Goal: Check status: Check status

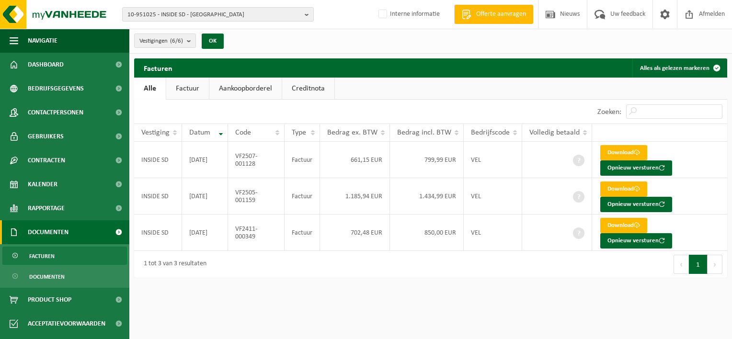
scroll to position [44, 0]
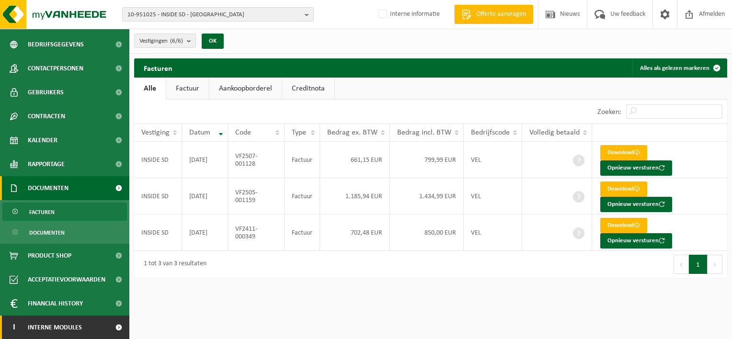
click at [108, 318] on span at bounding box center [119, 328] width 22 height 24
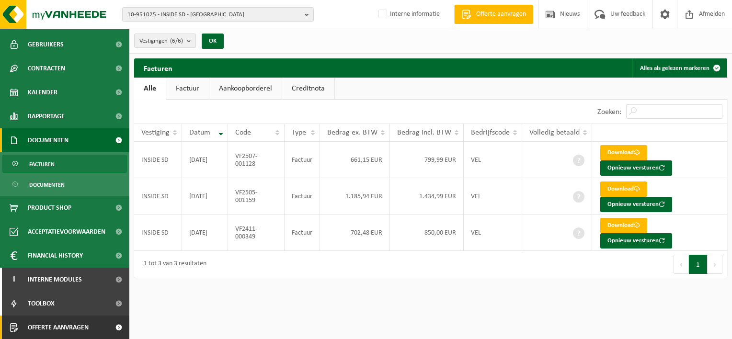
click at [111, 327] on span at bounding box center [119, 328] width 22 height 24
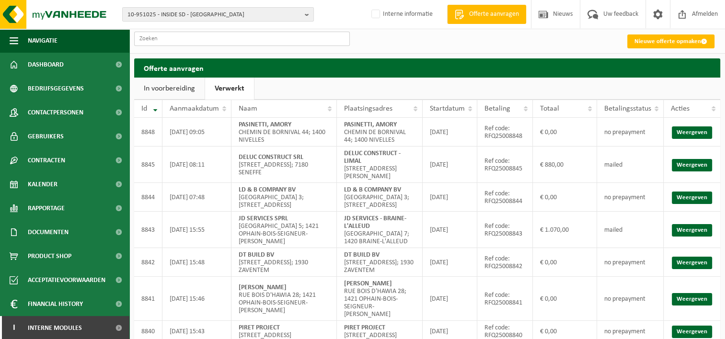
click at [239, 40] on input "text" at bounding box center [242, 39] width 216 height 14
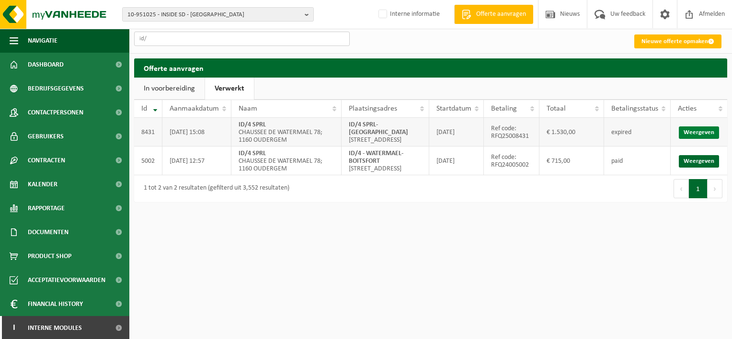
type input "id/"
click at [702, 131] on link "Weergeven" at bounding box center [699, 133] width 40 height 12
click at [534, 276] on html "10-951025 - INSIDE SD - DILBEEK 10-951025 - INSIDE SD - DILBEEK 10-956923 - INS…" at bounding box center [366, 169] width 732 height 339
